Goal: Navigation & Orientation: Find specific page/section

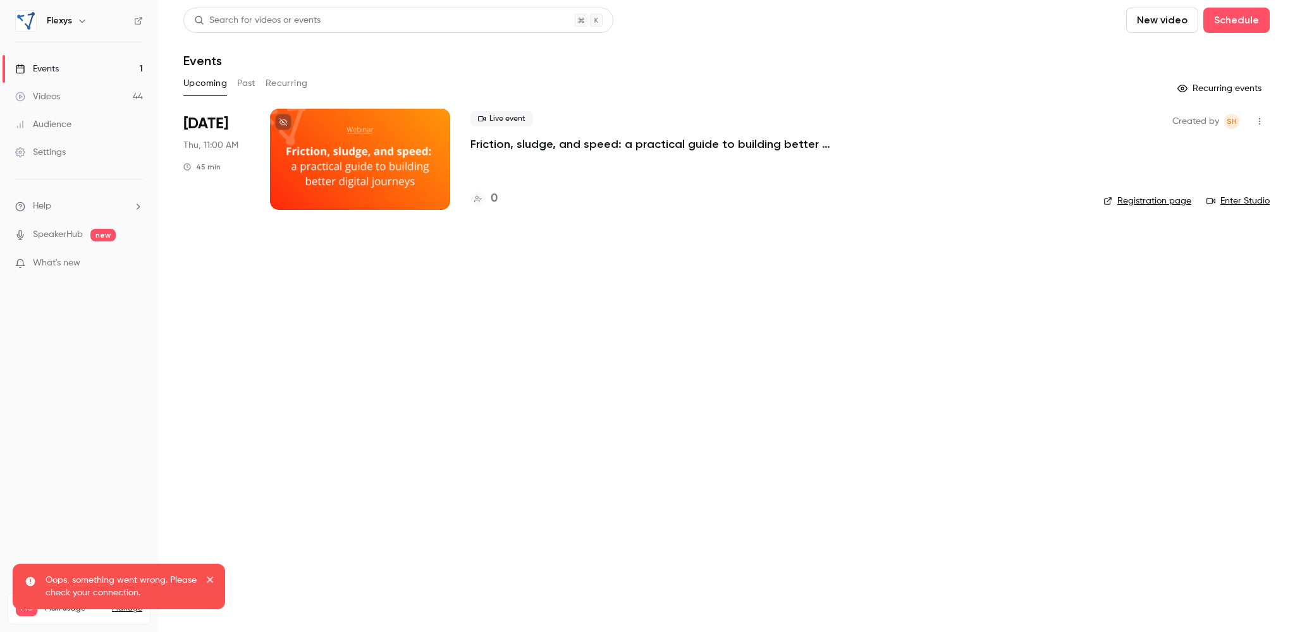
click at [54, 96] on div "Videos" at bounding box center [37, 96] width 45 height 13
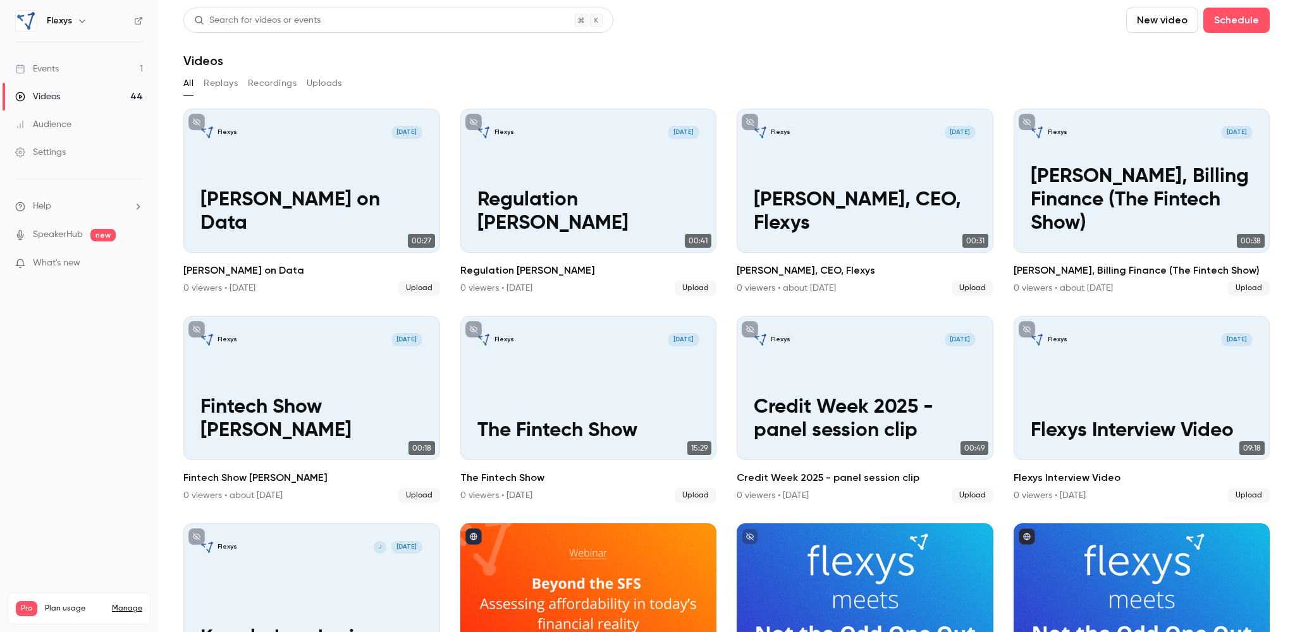
click at [53, 154] on div "Settings" at bounding box center [40, 152] width 51 height 13
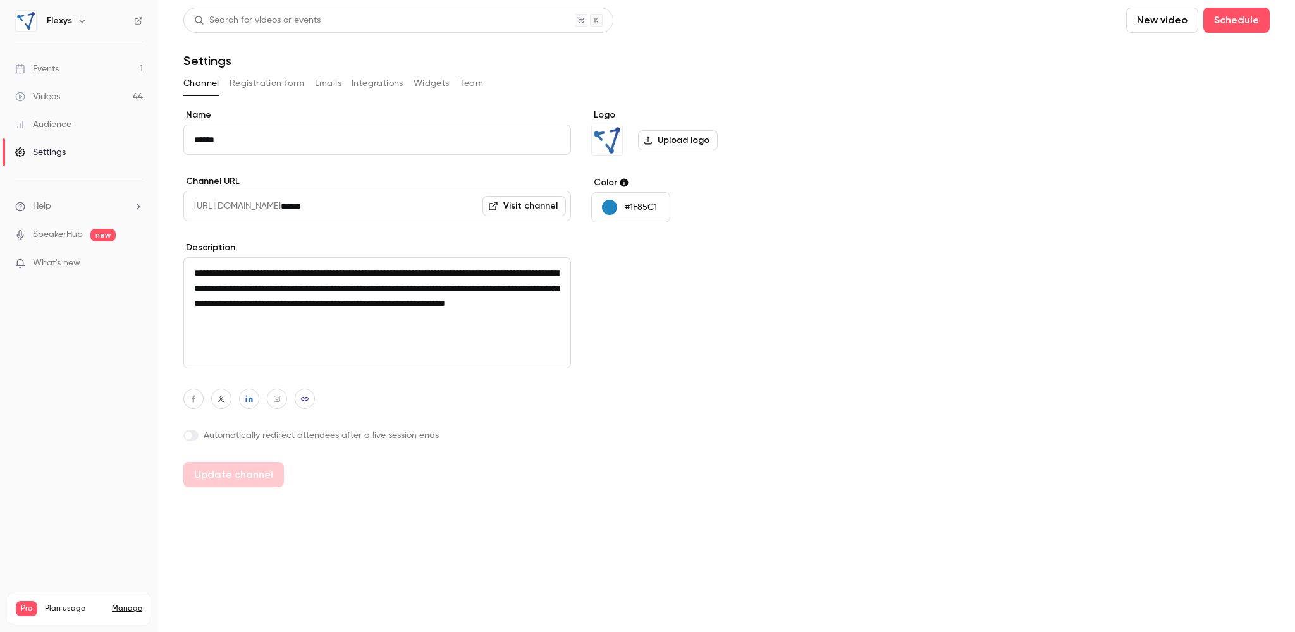
click at [50, 127] on div "Audience" at bounding box center [43, 124] width 56 height 13
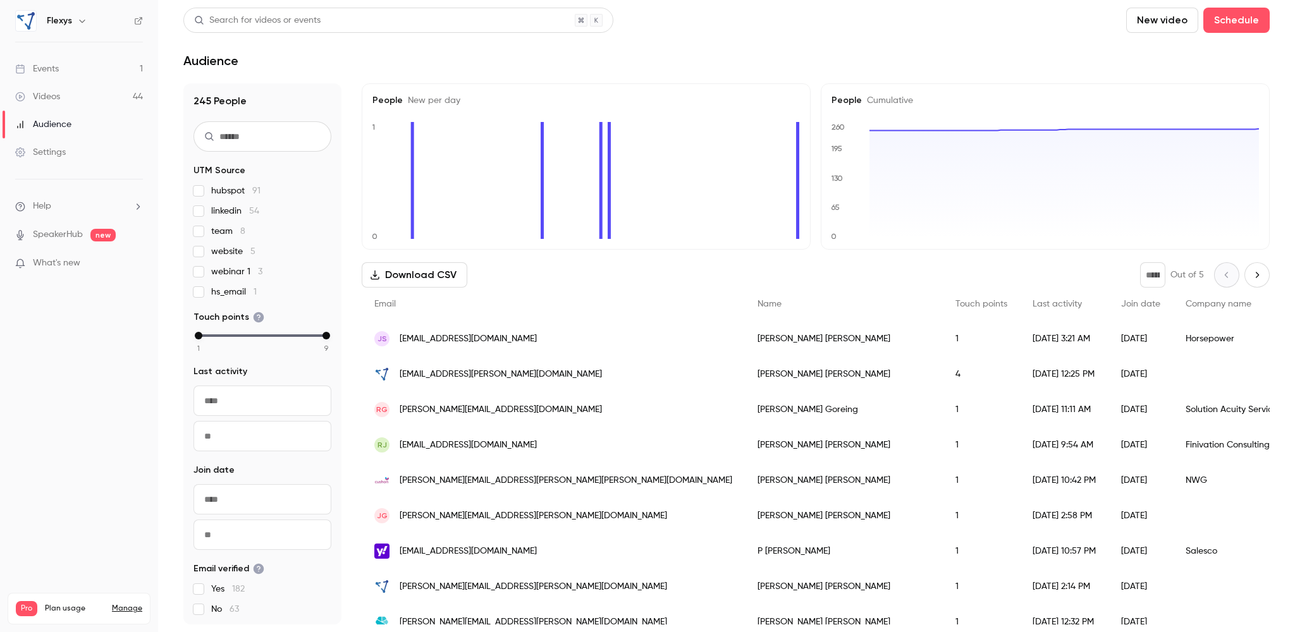
click at [55, 71] on div "Events" at bounding box center [37, 69] width 44 height 13
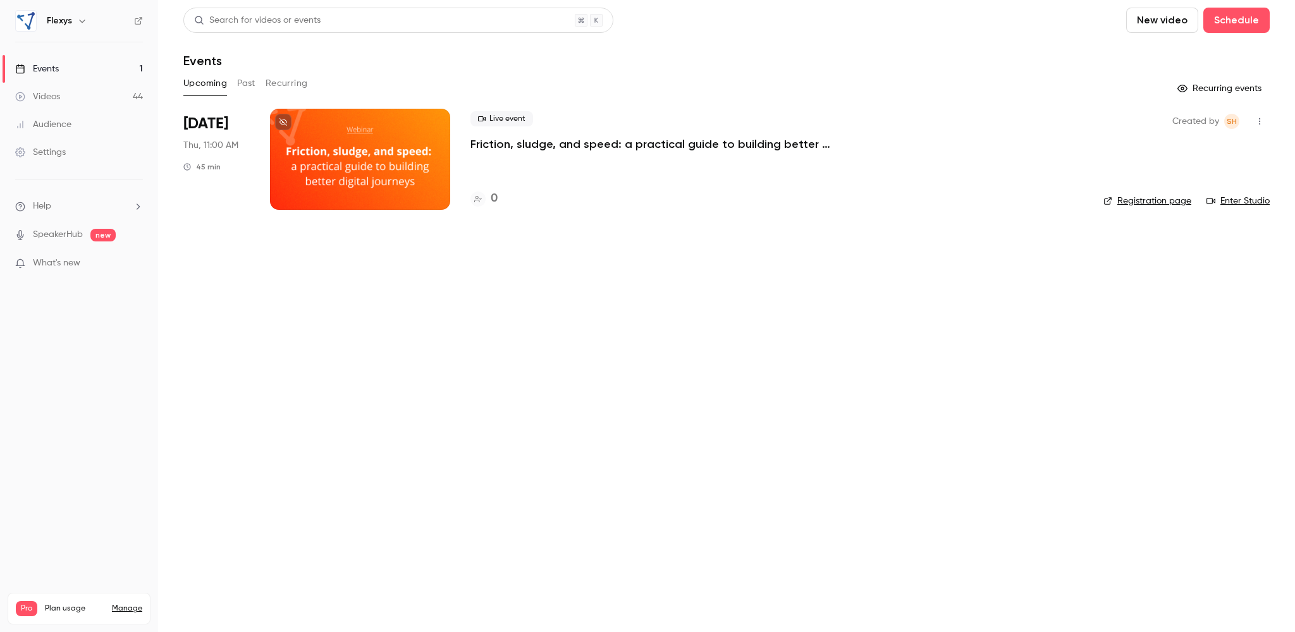
click at [245, 82] on button "Past" at bounding box center [246, 83] width 18 height 20
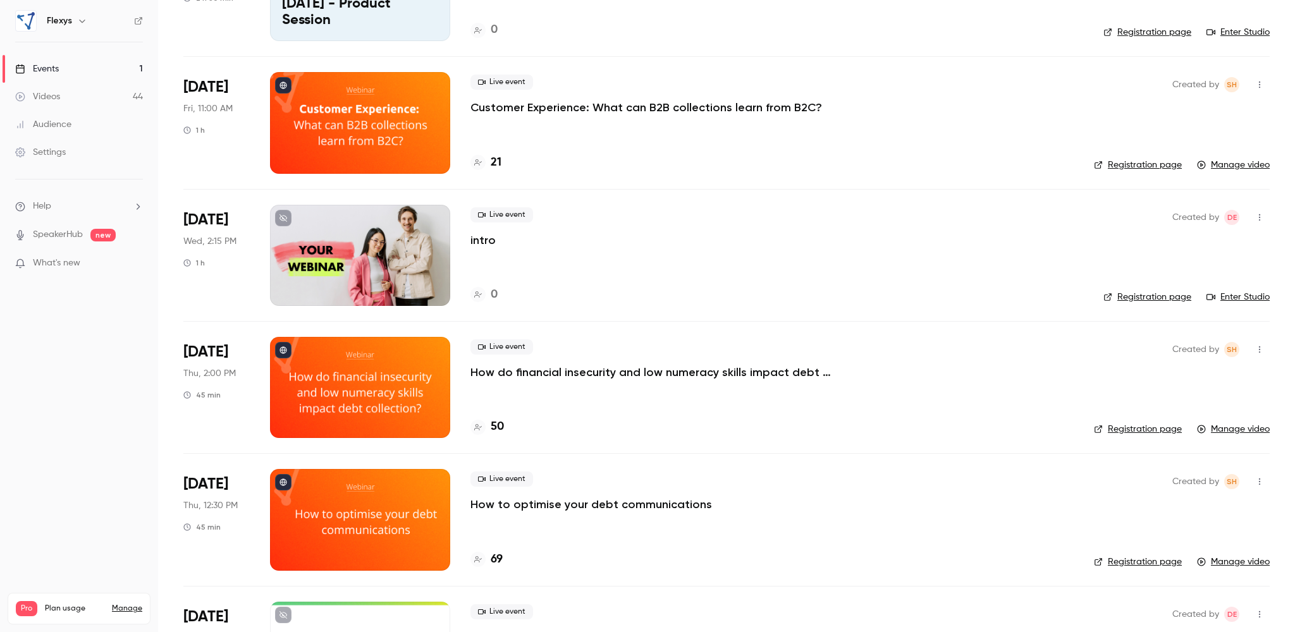
scroll to position [659, 0]
